Goal: Task Accomplishment & Management: Use online tool/utility

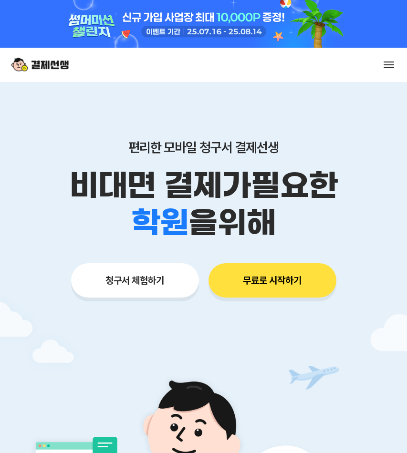
click at [384, 66] on button at bounding box center [388, 64] width 13 height 13
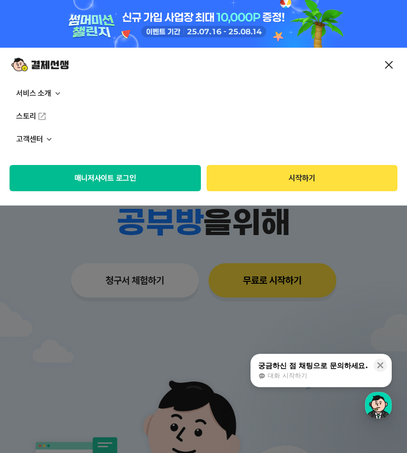
click at [140, 164] on div "매니저사이트 로그인 시작하기" at bounding box center [203, 178] width 407 height 55
click at [134, 173] on button "매니저사이트 로그인" at bounding box center [105, 178] width 191 height 26
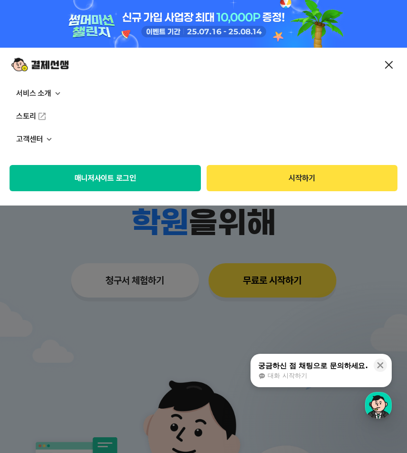
click at [269, 160] on div "매니저사이트 로그인 시작하기" at bounding box center [203, 178] width 407 height 55
click at [272, 187] on button "시작하기" at bounding box center [302, 178] width 191 height 26
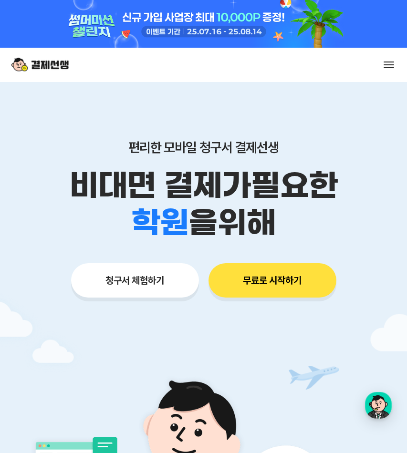
click at [252, 282] on button "무료로 시작하기" at bounding box center [272, 280] width 128 height 34
click at [391, 62] on button at bounding box center [388, 64] width 13 height 13
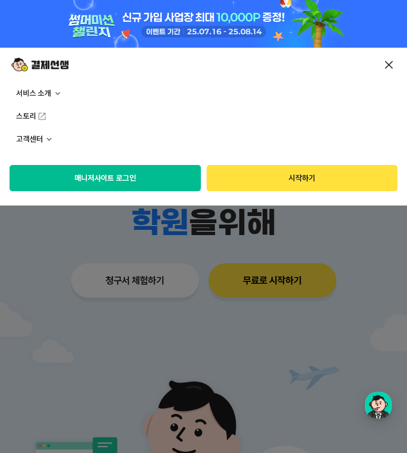
click at [170, 178] on button "매니저사이트 로그인" at bounding box center [105, 178] width 191 height 26
